Goal: Information Seeking & Learning: Learn about a topic

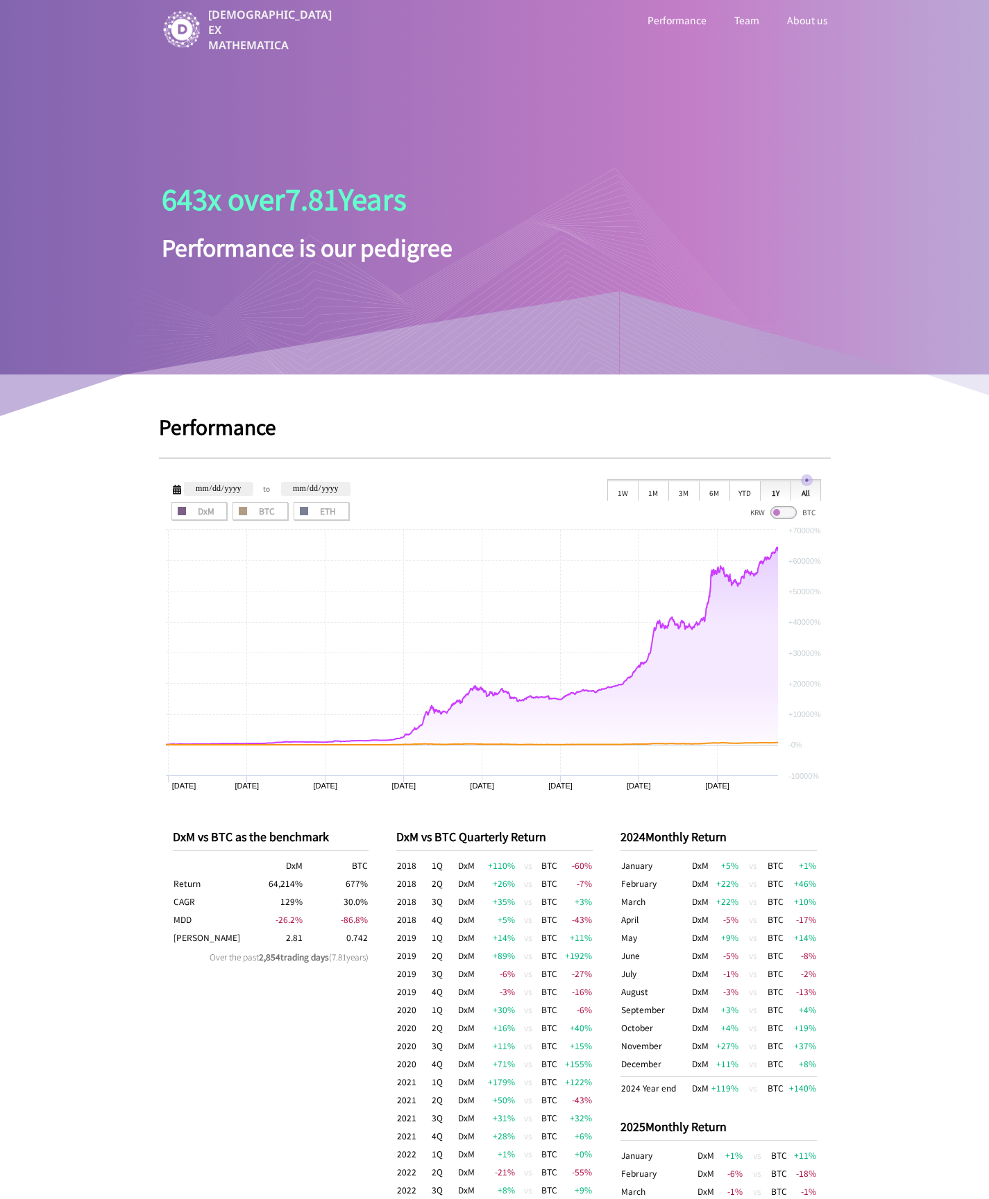
click at [766, 491] on div "1Y" at bounding box center [775, 490] width 31 height 21
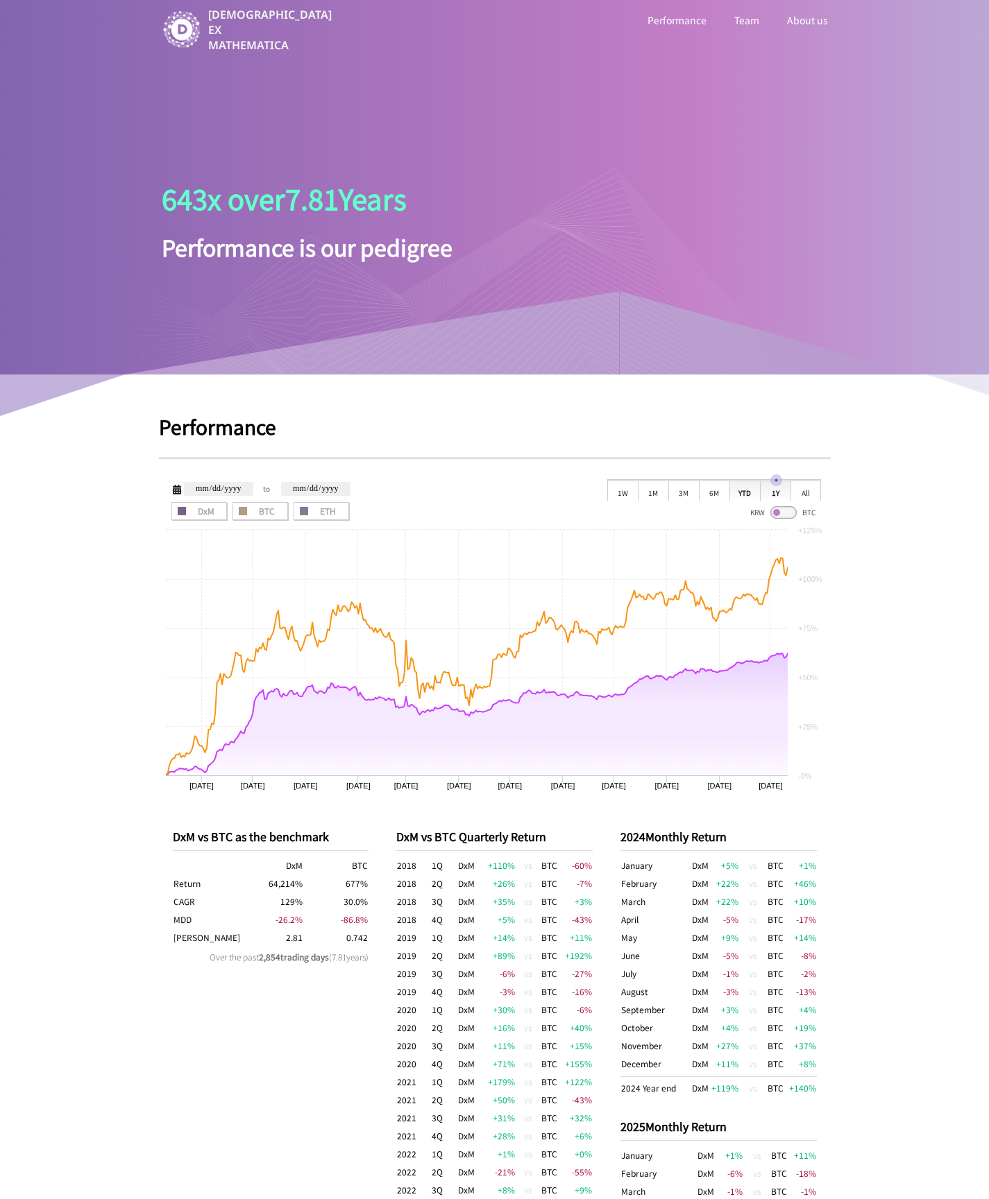
click at [745, 491] on div "YTD" at bounding box center [744, 490] width 31 height 21
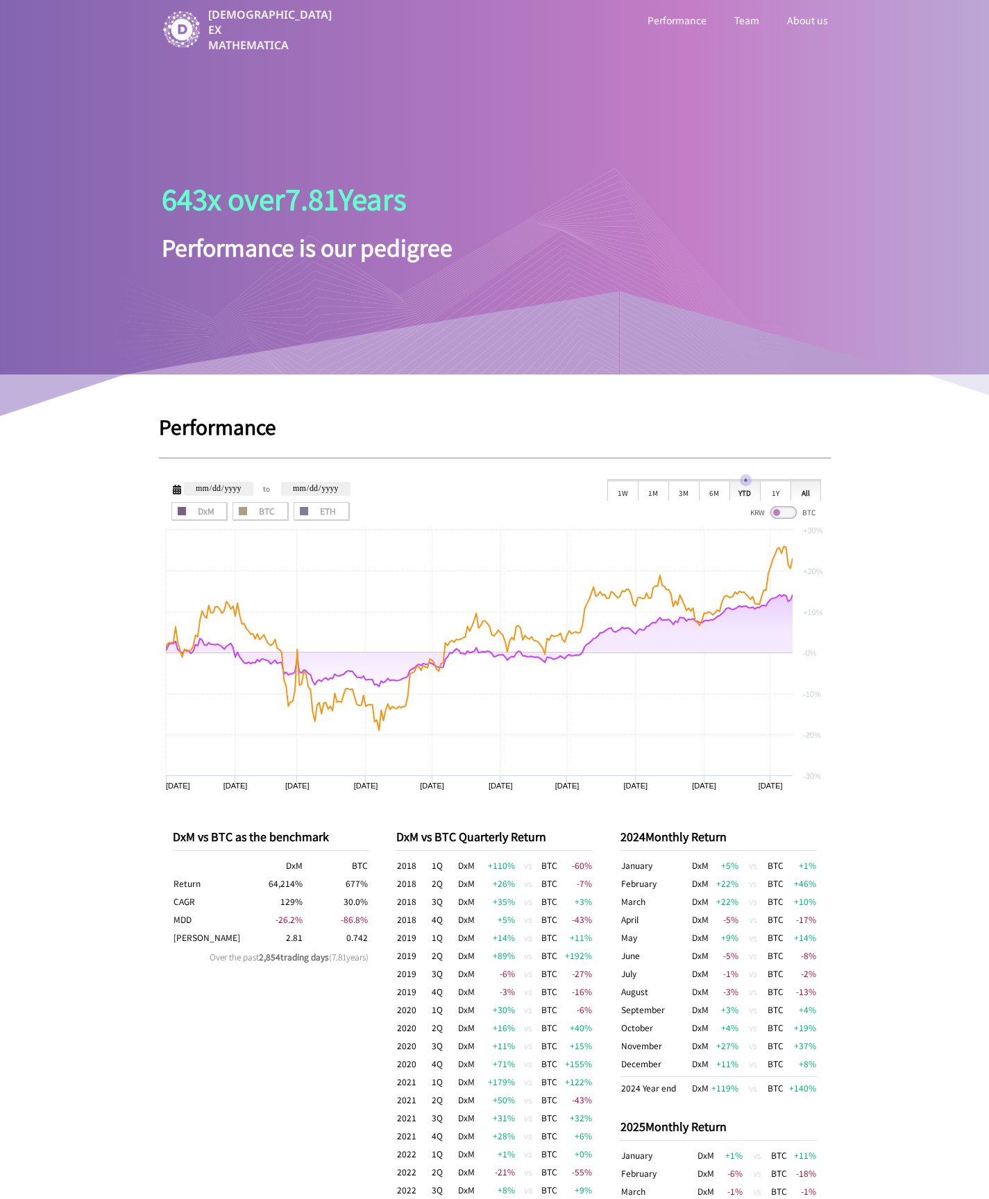
click at [798, 491] on div "All" at bounding box center [805, 490] width 31 height 21
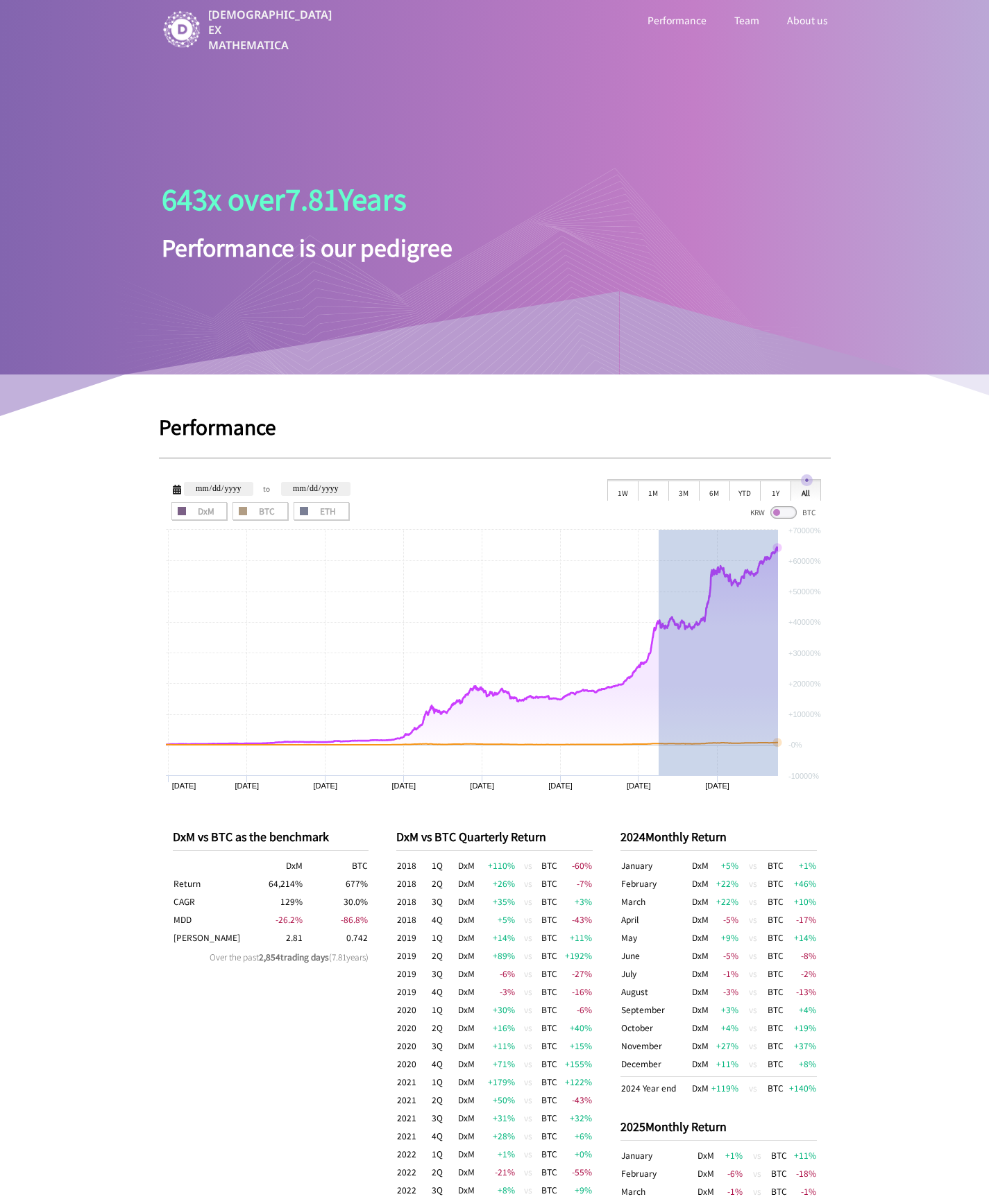
drag, startPoint x: 658, startPoint y: 604, endPoint x: 795, endPoint y: 583, distance: 138.9
click at [795, 583] on rect at bounding box center [495, 661] width 672 height 277
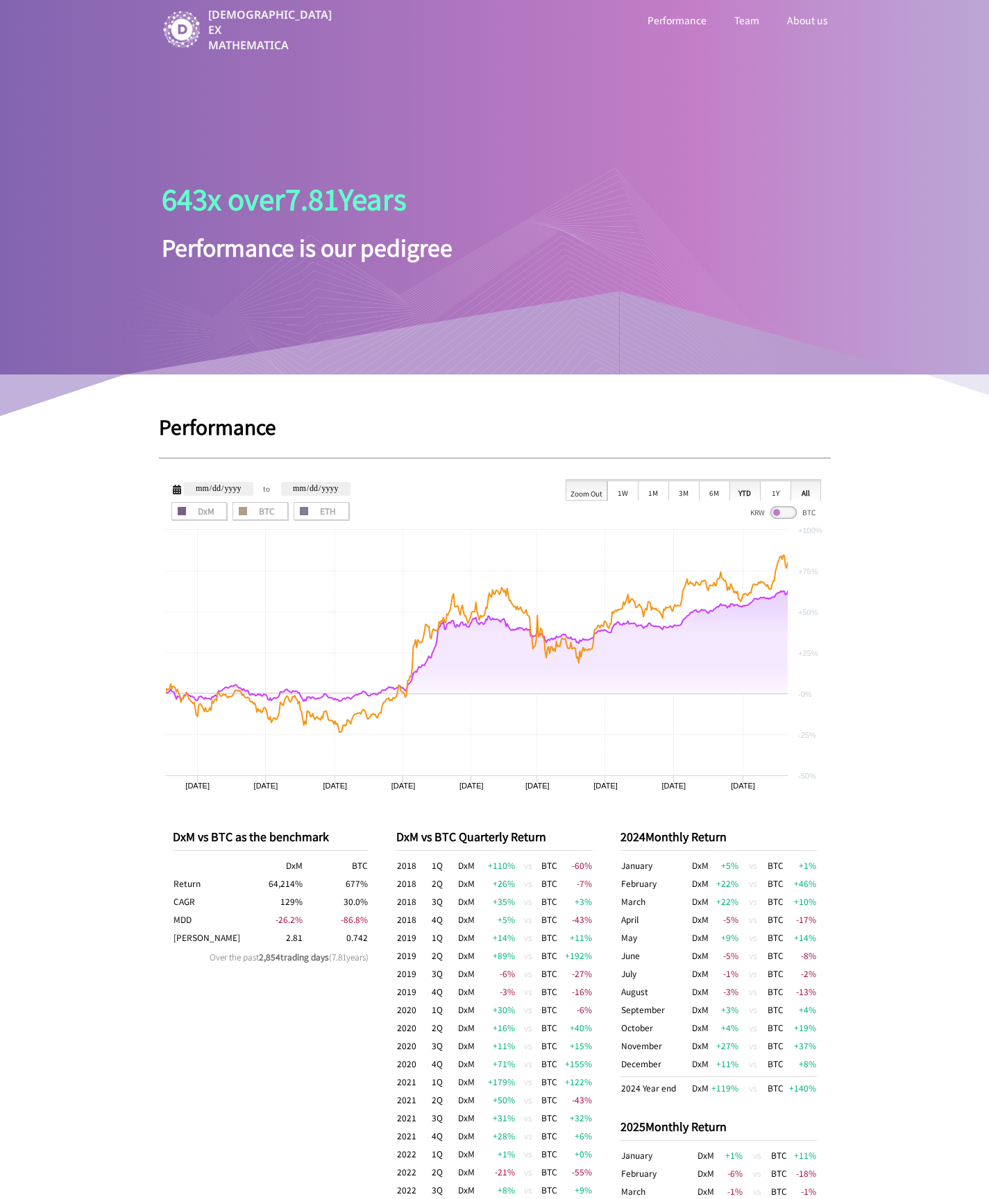
click at [748, 492] on div "YTD" at bounding box center [744, 490] width 31 height 21
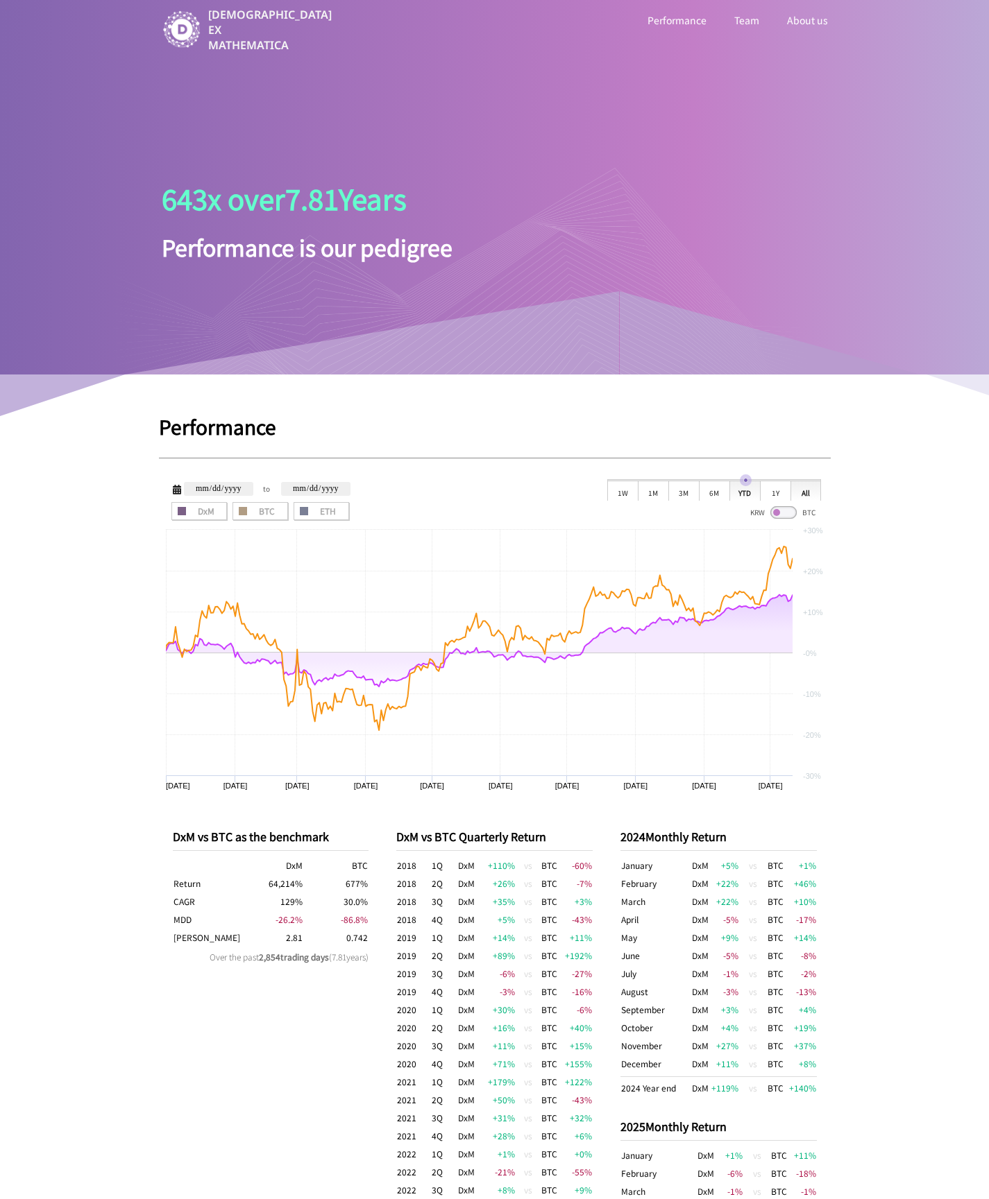
click at [804, 489] on div "All" at bounding box center [805, 490] width 31 height 21
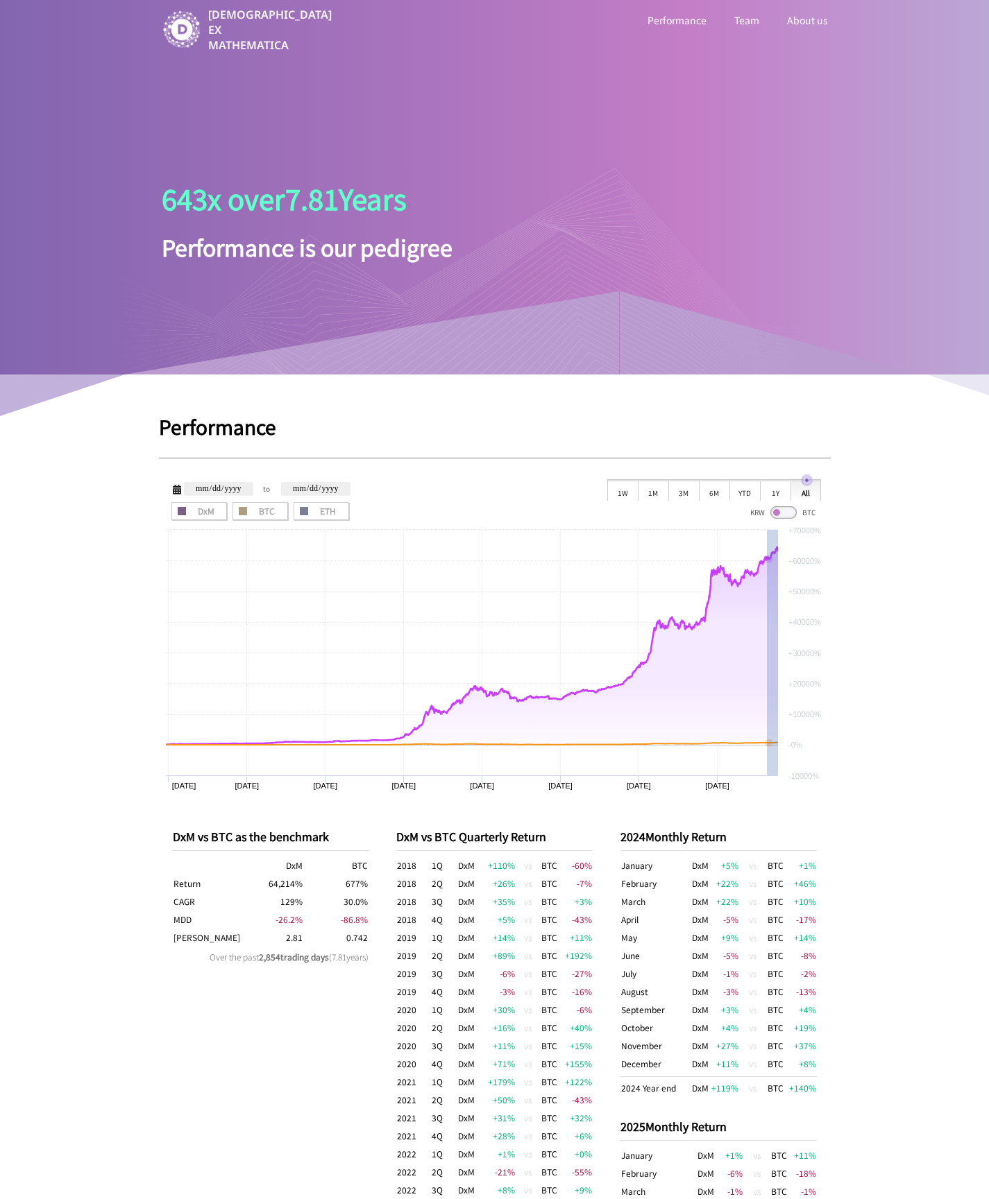
drag, startPoint x: 767, startPoint y: 589, endPoint x: 795, endPoint y: 583, distance: 29.0
click at [795, 583] on icon "Created with Highcharts 9.2.2 Reset zoom level 1:1 Reset zoom [DATE] [DATE] [DA…" at bounding box center [495, 661] width 672 height 277
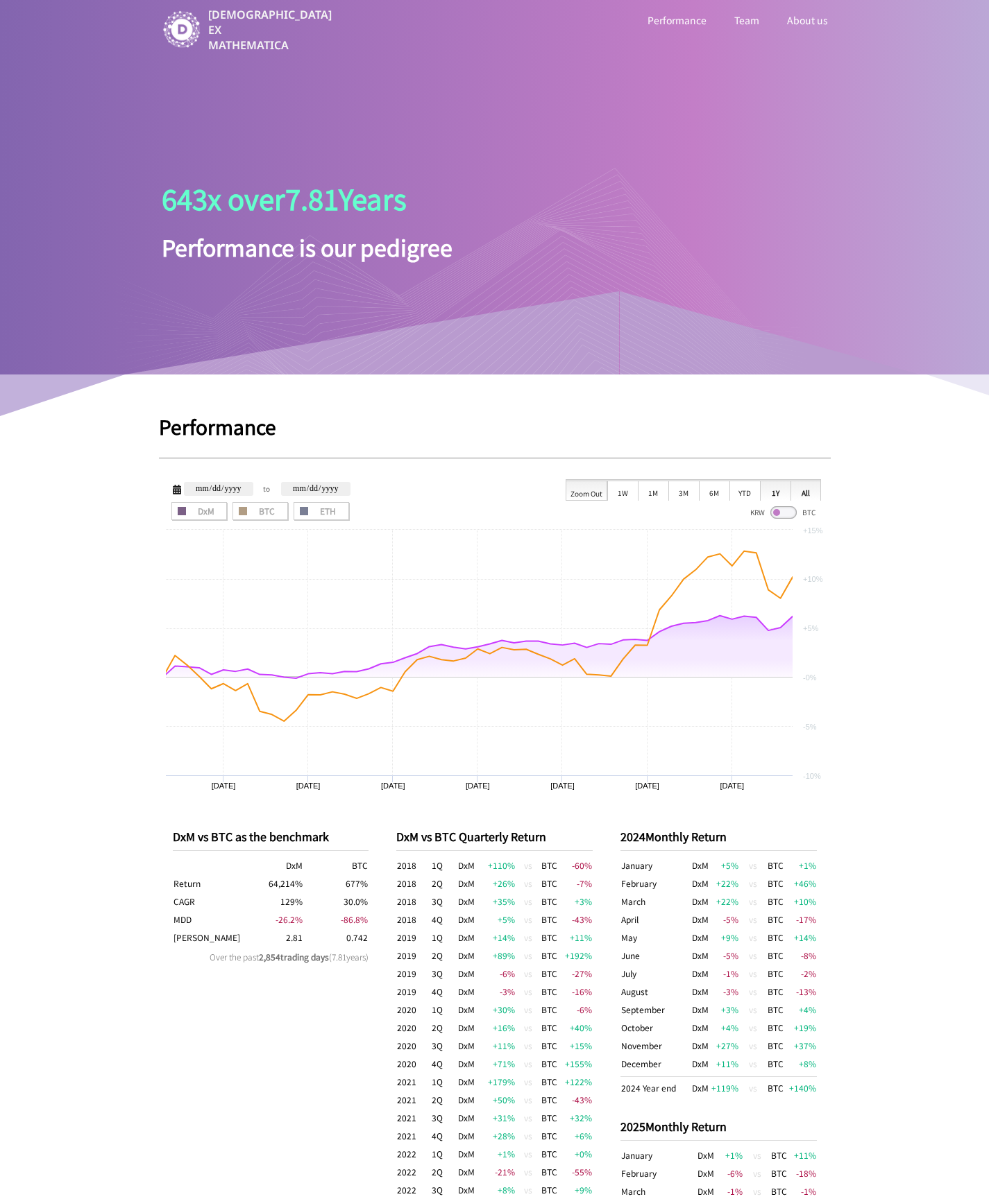
click at [780, 488] on div "1Y" at bounding box center [775, 490] width 31 height 21
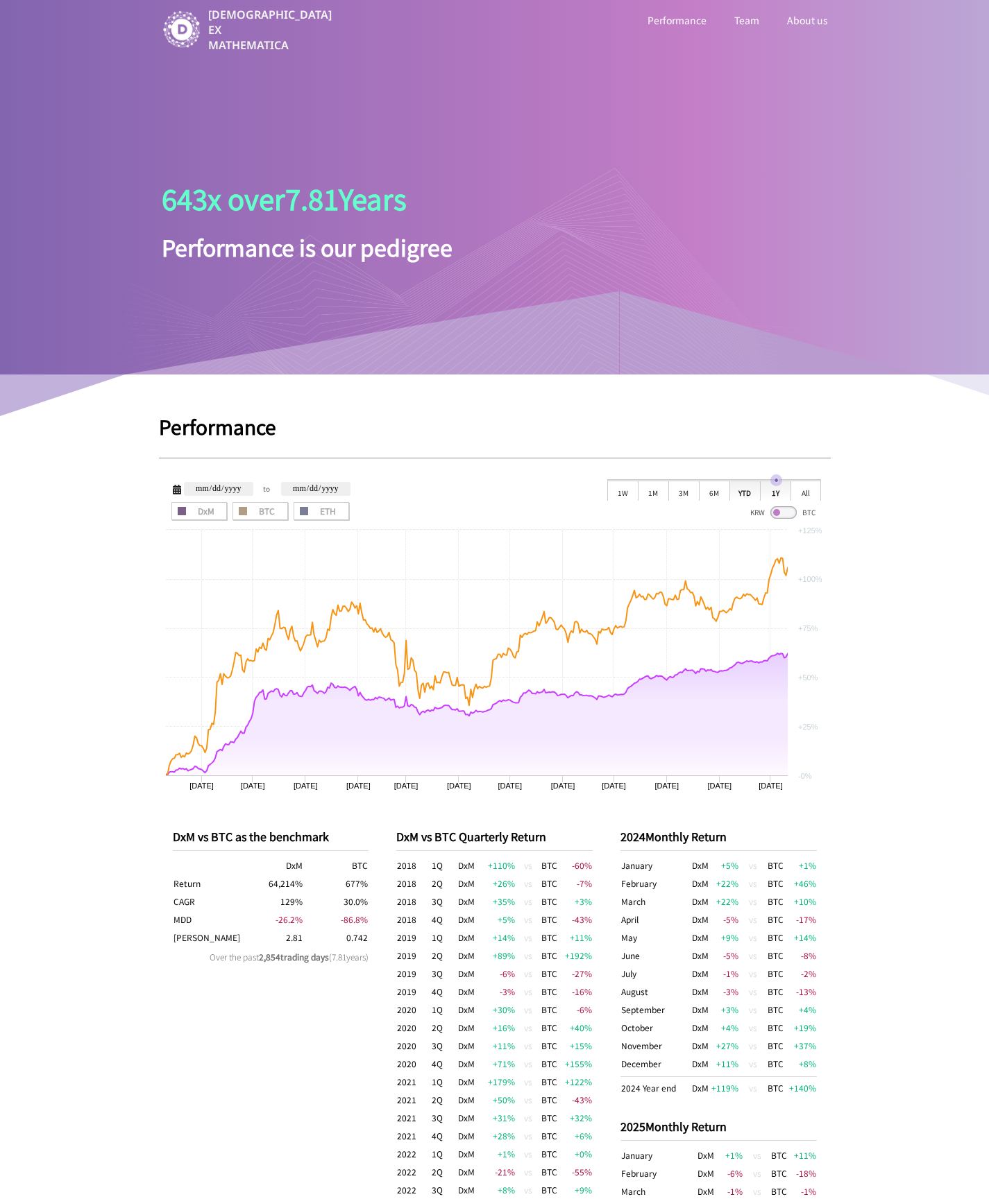
click at [741, 490] on div "YTD" at bounding box center [744, 490] width 31 height 21
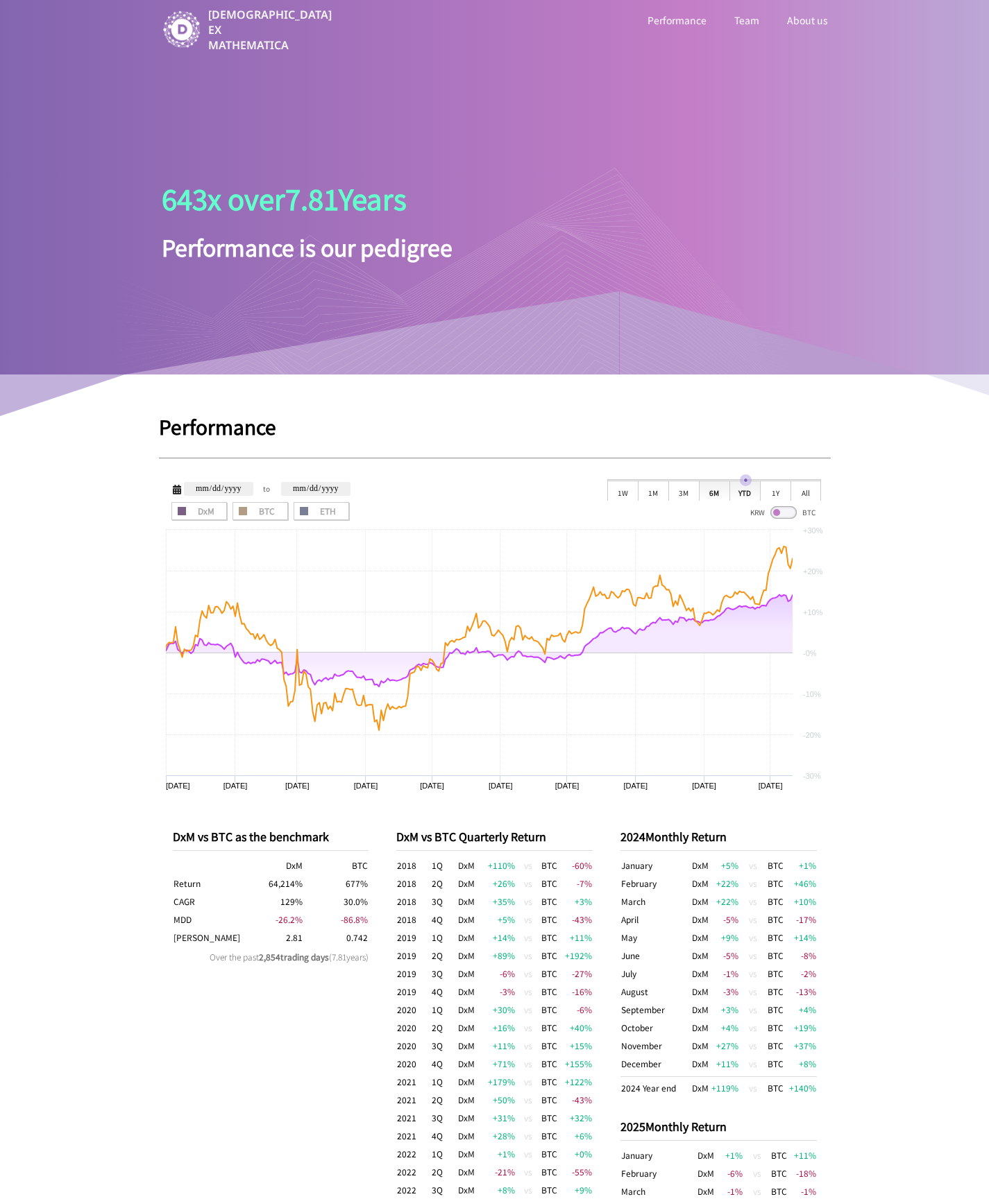
click at [717, 493] on div "6M" at bounding box center [714, 490] width 31 height 21
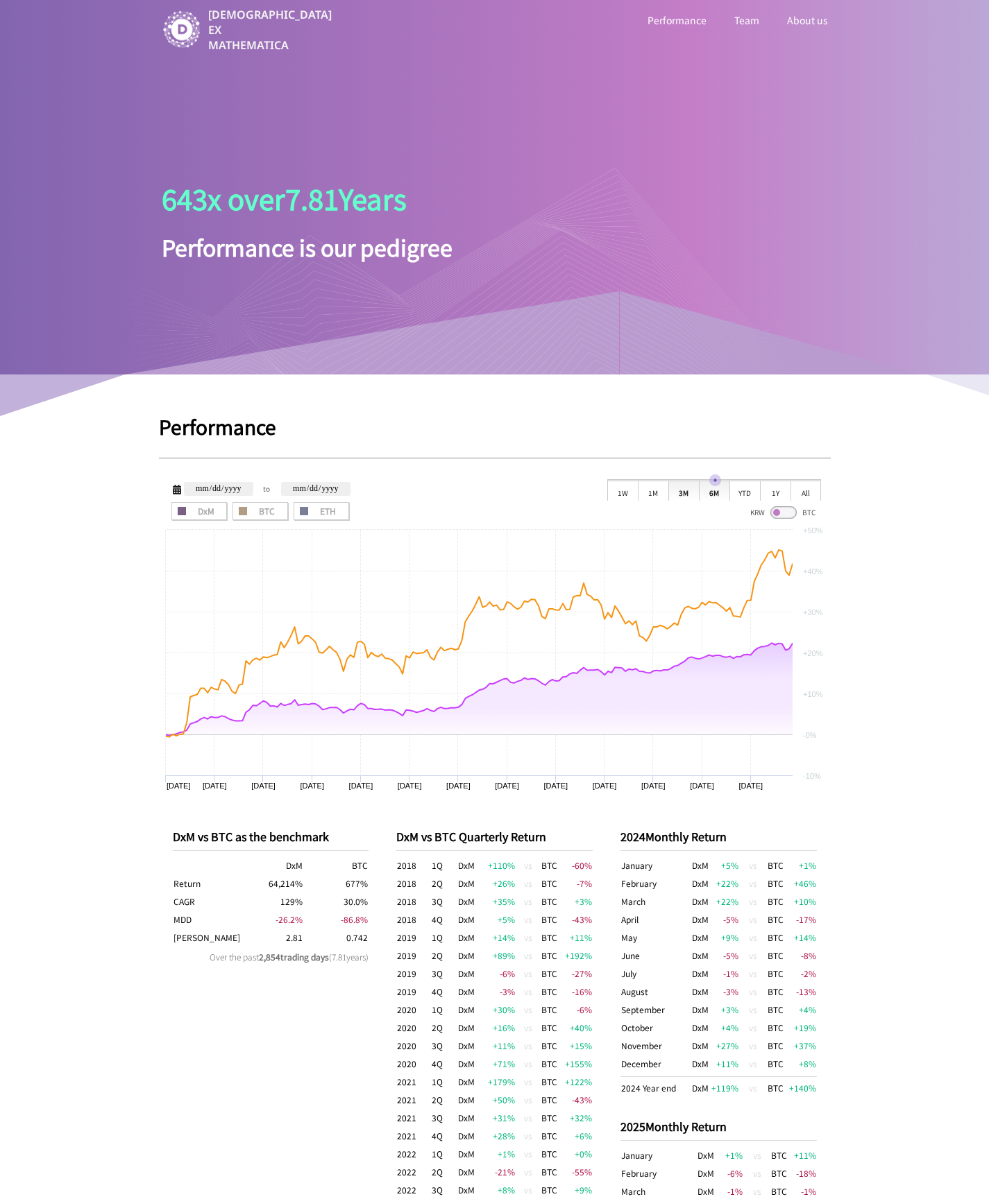
click at [674, 499] on div "3M" at bounding box center [683, 490] width 31 height 21
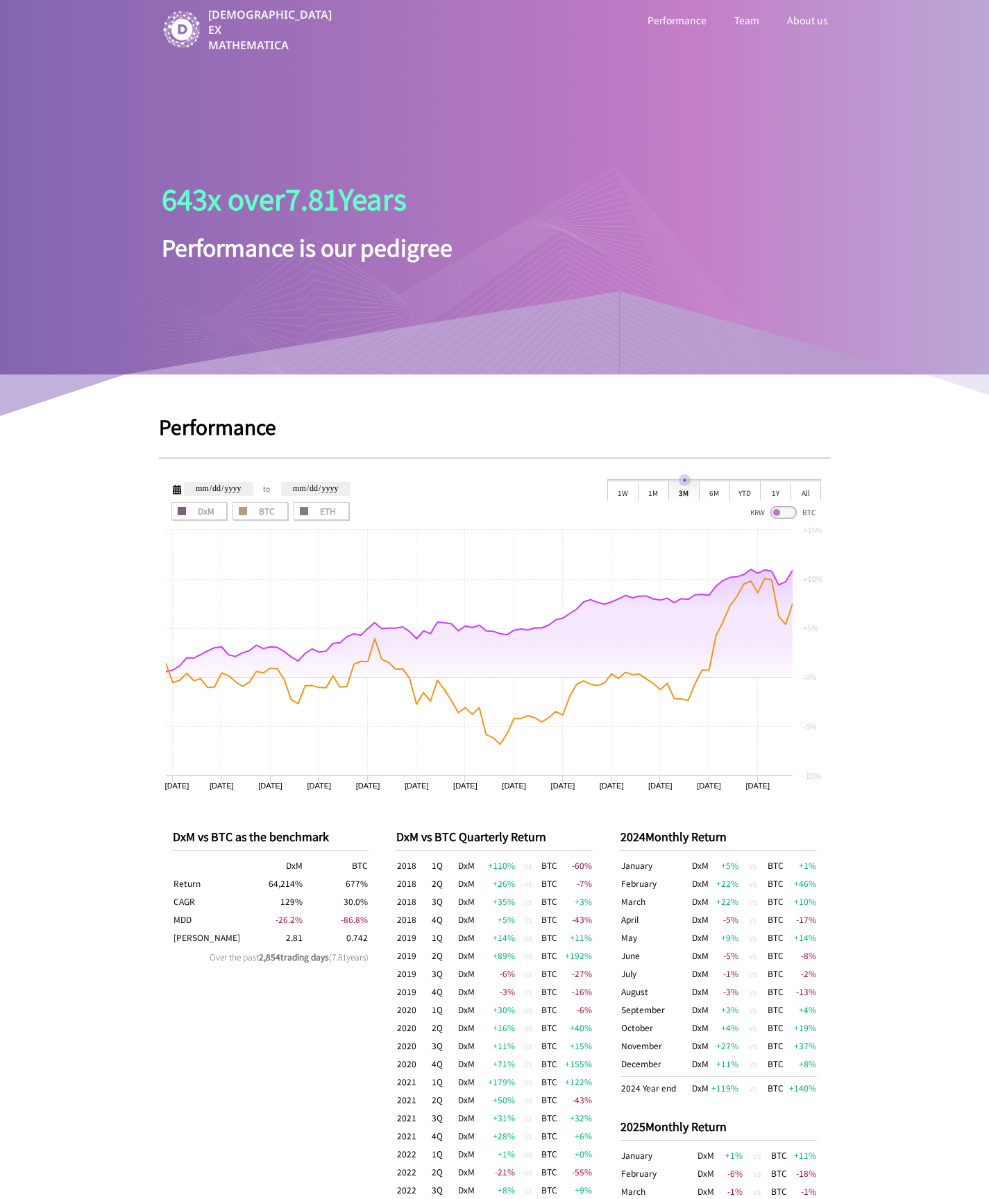
click at [649, 502] on div "DxM BTC ETH DxM ETH" at bounding box center [457, 511] width 576 height 19
click at [653, 496] on div "1M" at bounding box center [653, 490] width 31 height 21
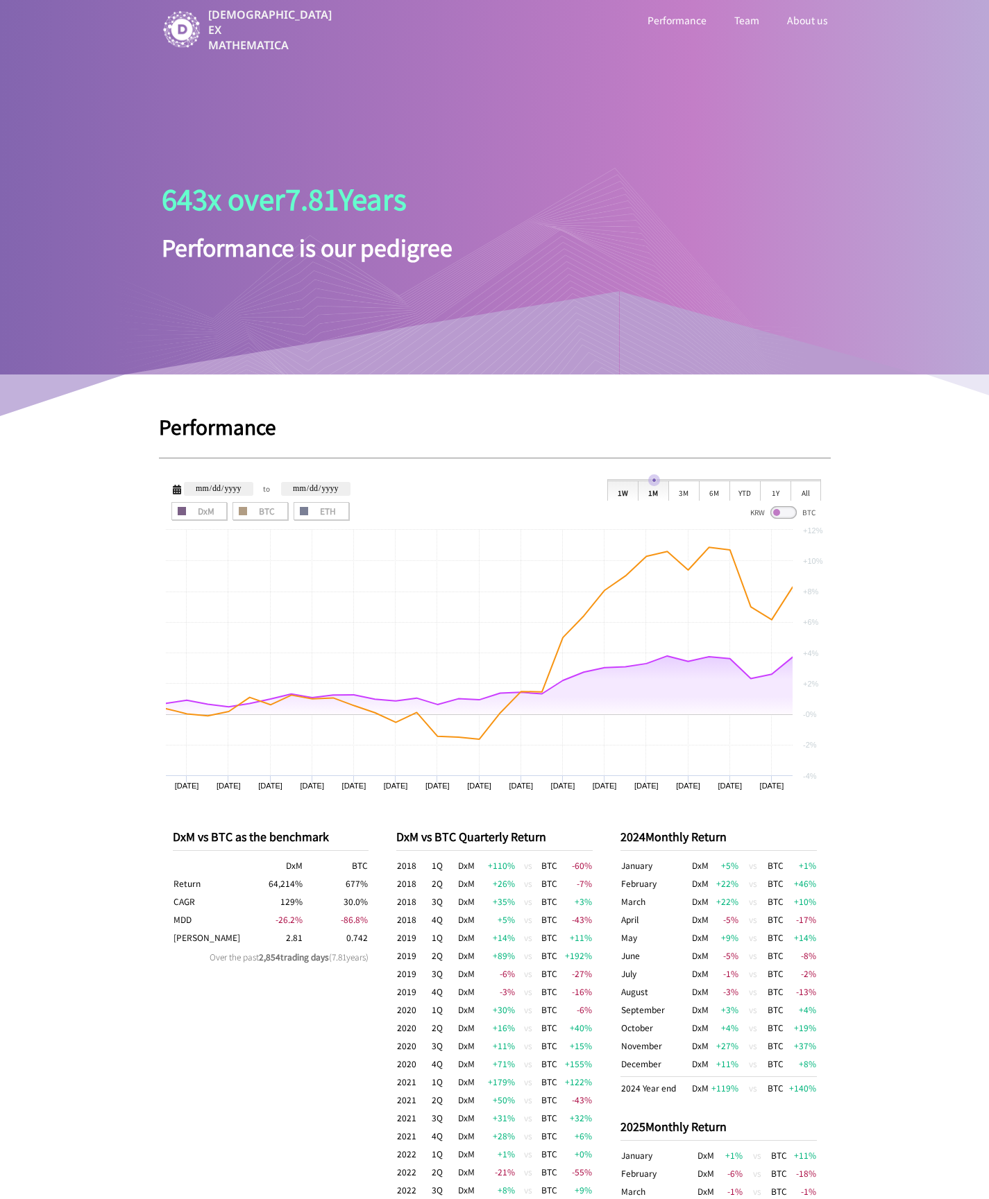
click at [622, 494] on div "1W" at bounding box center [622, 490] width 31 height 21
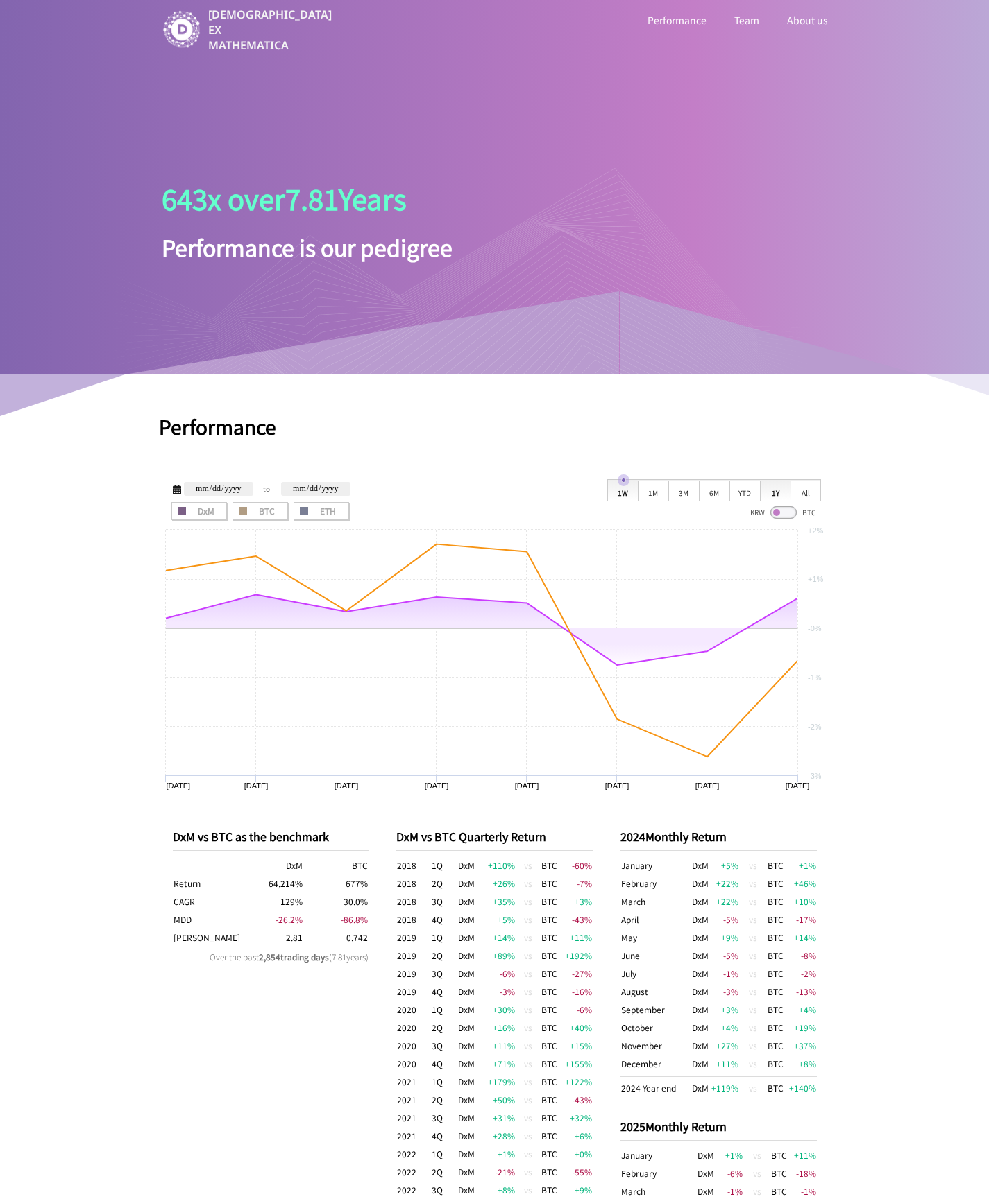
click at [785, 490] on div "1Y" at bounding box center [775, 490] width 31 height 21
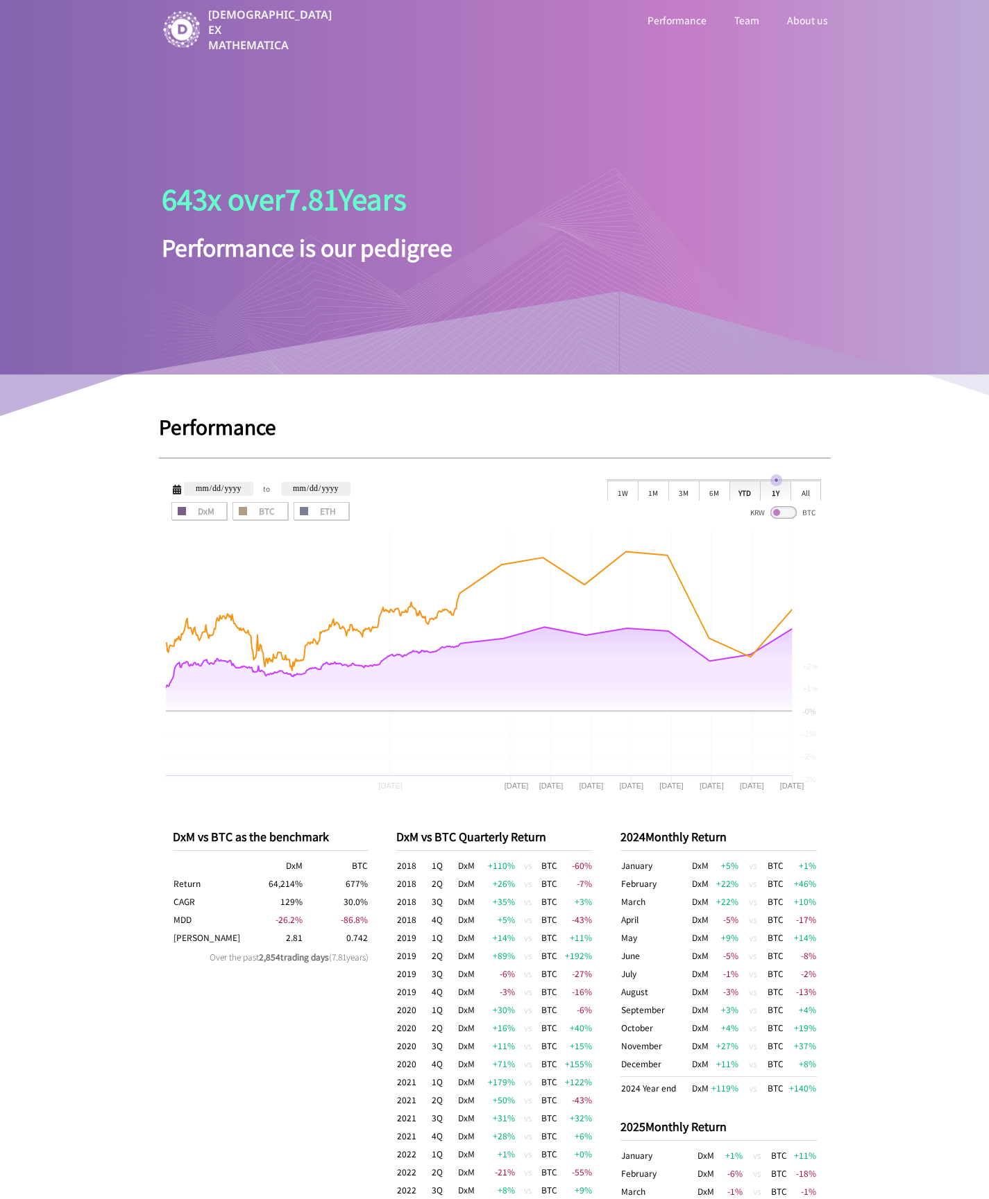
click at [735, 490] on div "YTD" at bounding box center [744, 490] width 31 height 21
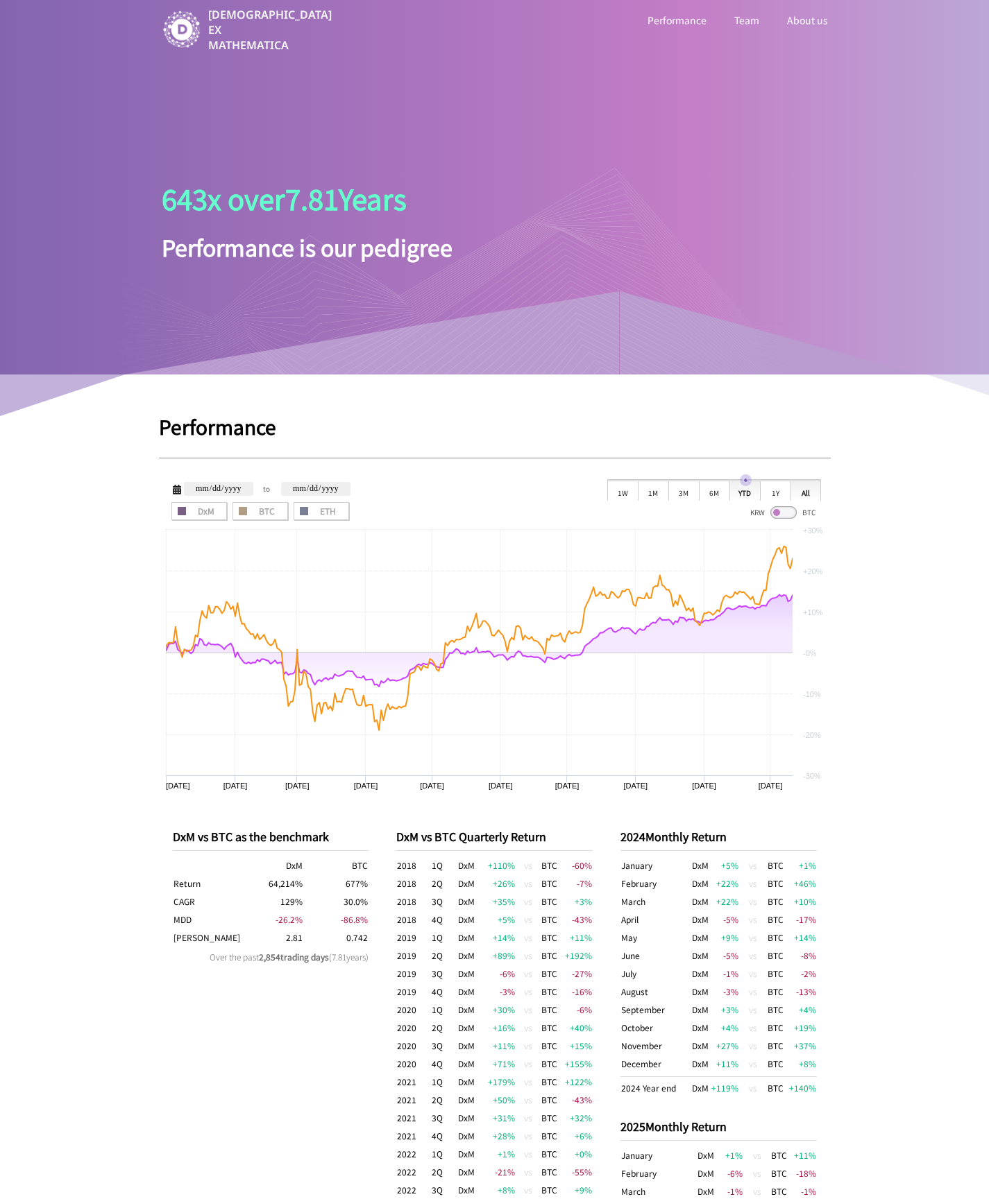
click at [803, 490] on div "All" at bounding box center [805, 490] width 31 height 21
type input "**********"
